Goal: Information Seeking & Learning: Understand process/instructions

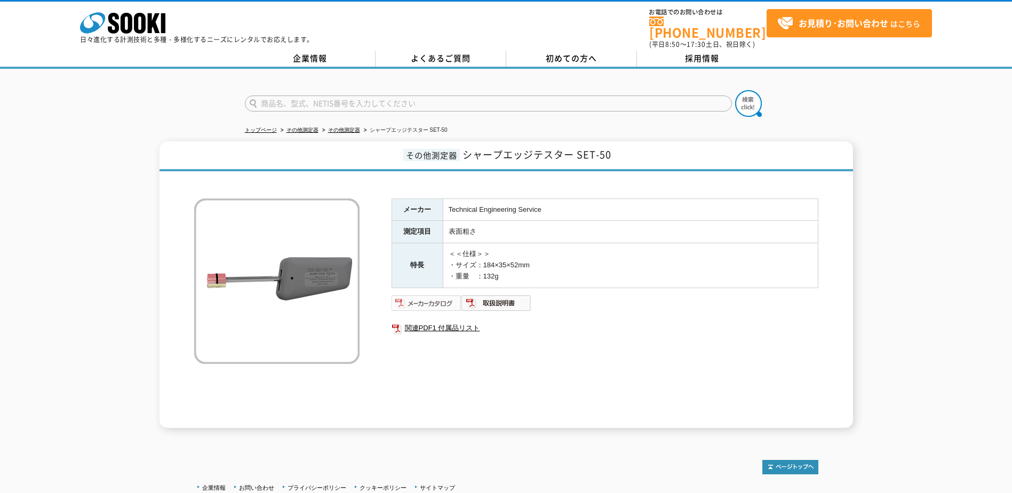
click at [420, 294] on img at bounding box center [426, 302] width 70 height 17
click at [468, 321] on link "関連PDF1 付属品リスト" at bounding box center [604, 328] width 427 height 14
click at [339, 52] on link "企業情報" at bounding box center [310, 59] width 131 height 16
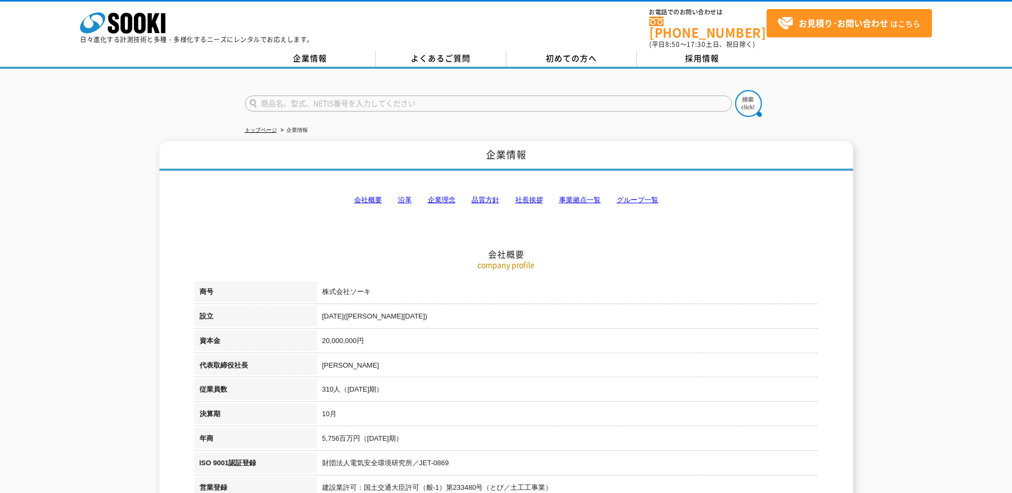
click at [567, 57] on link "初めての方へ" at bounding box center [571, 59] width 131 height 16
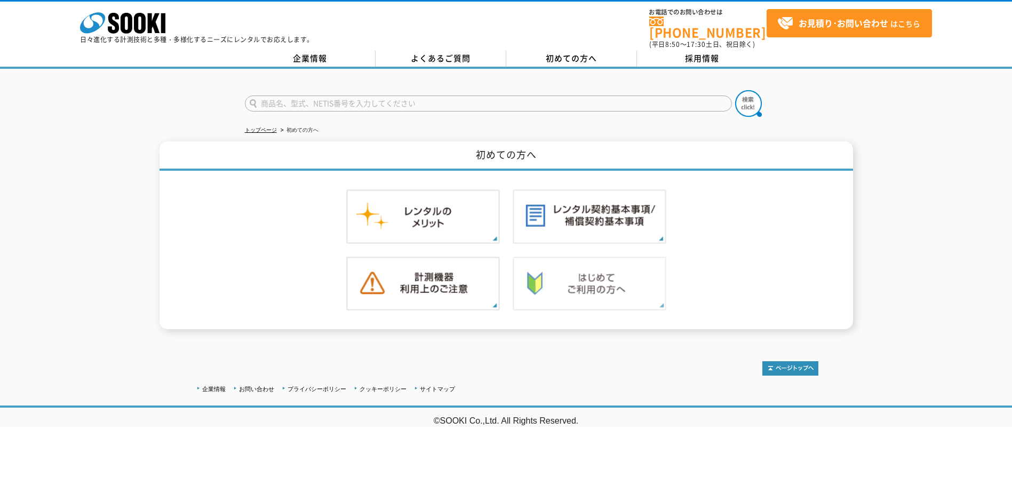
click at [562, 257] on img at bounding box center [590, 284] width 154 height 54
click at [440, 266] on img at bounding box center [423, 284] width 154 height 54
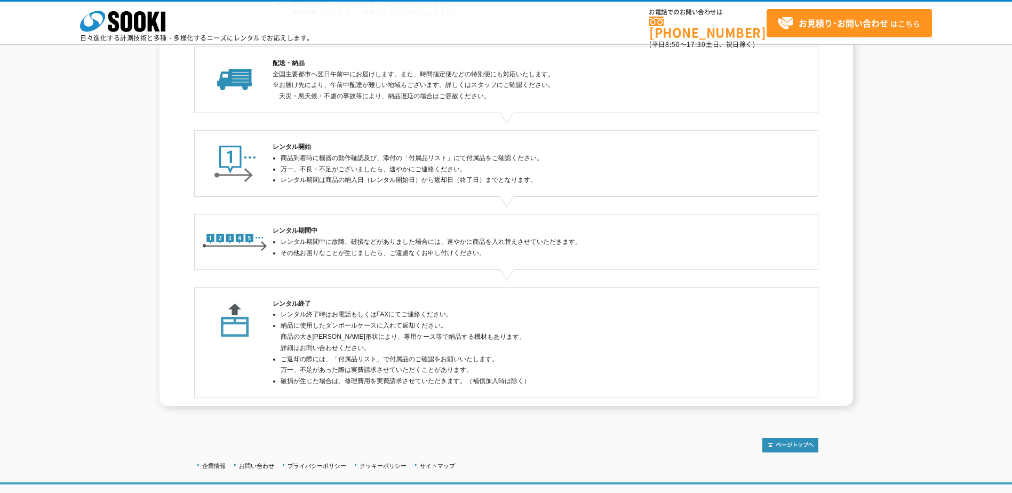
scroll to position [213, 0]
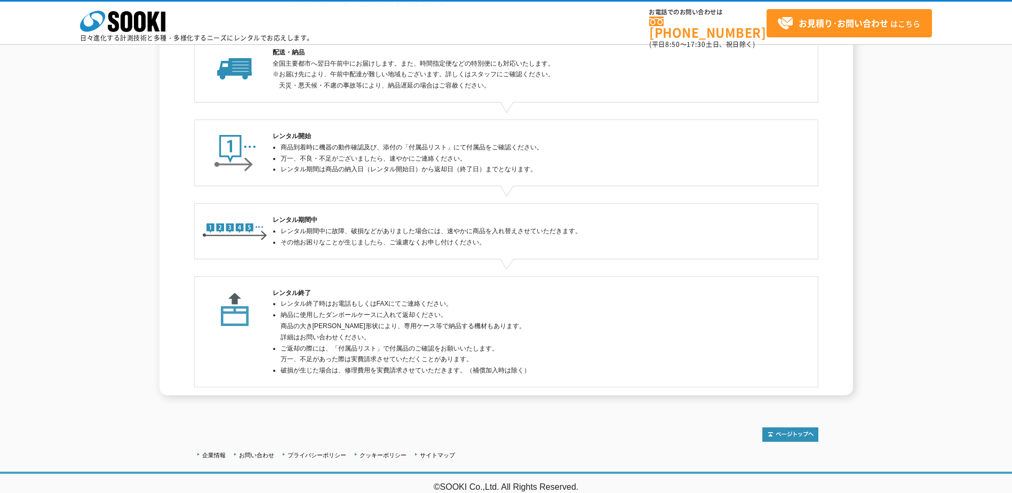
drag, startPoint x: 559, startPoint y: 258, endPoint x: 562, endPoint y: 253, distance: 6.0
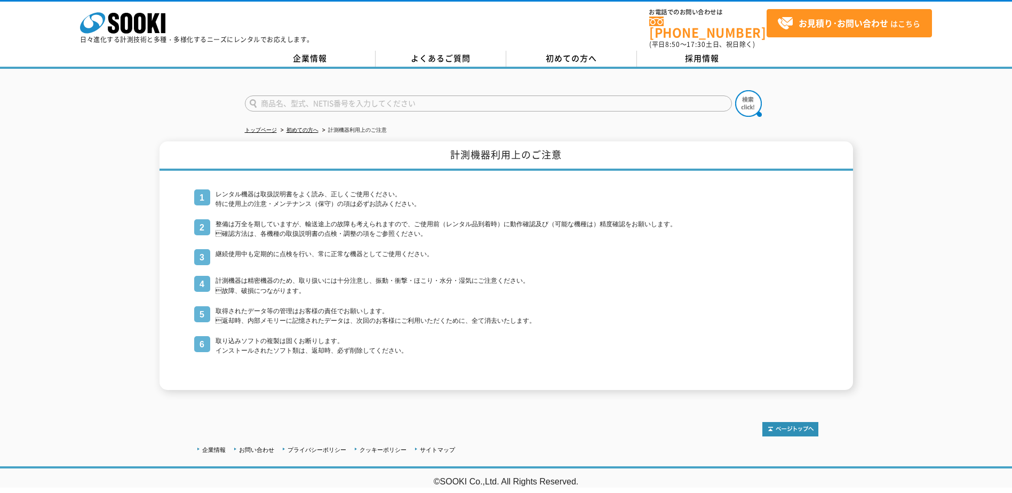
drag, startPoint x: 541, startPoint y: 283, endPoint x: 549, endPoint y: 268, distance: 17.4
